Goal: Task Accomplishment & Management: Manage account settings

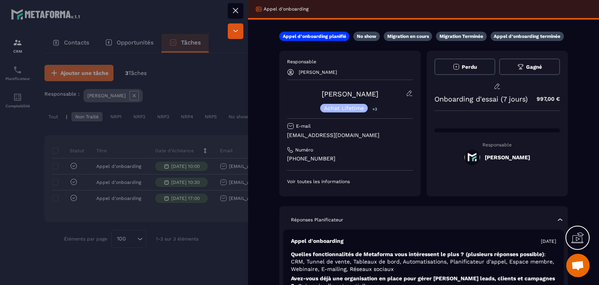
click at [236, 17] on button at bounding box center [236, 11] width 16 height 16
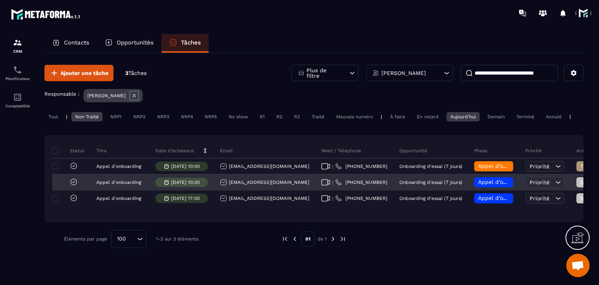
click at [478, 185] on span "Appel d’onboarding planifié" at bounding box center [515, 182] width 74 height 6
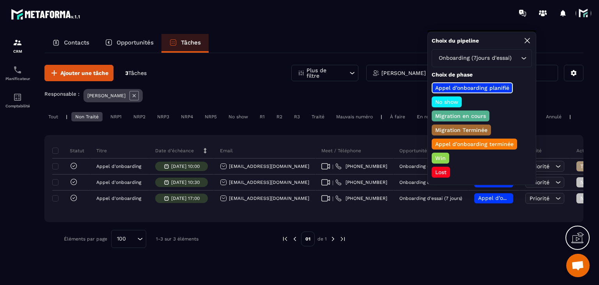
click at [464, 140] on p "Appel d’onboarding terminée" at bounding box center [474, 144] width 81 height 8
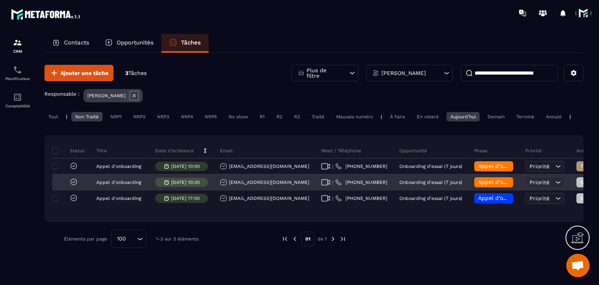
click at [580, 185] on span "Non Traité" at bounding box center [596, 182] width 33 height 6
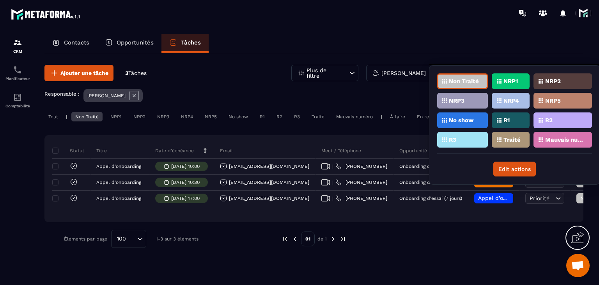
click at [506, 139] on p "Traité" at bounding box center [511, 139] width 17 height 5
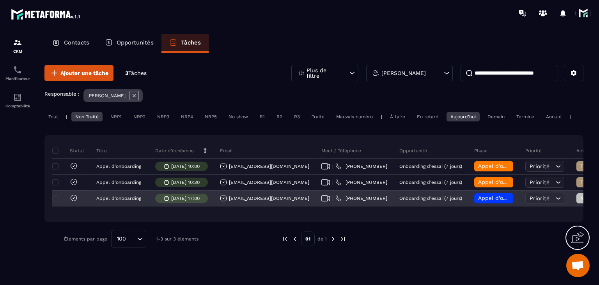
click at [321, 201] on icon at bounding box center [325, 198] width 9 height 6
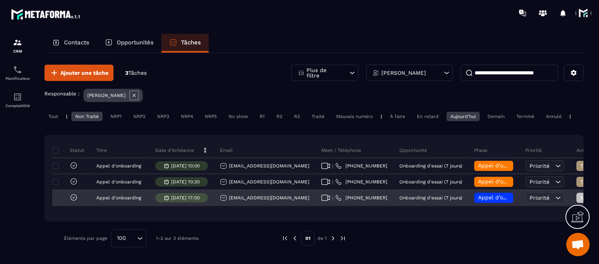
click at [234, 202] on div "[EMAIL_ADDRESS][DOMAIN_NAME]" at bounding box center [264, 198] width 89 height 7
